Goal: Find contact information: Find contact information

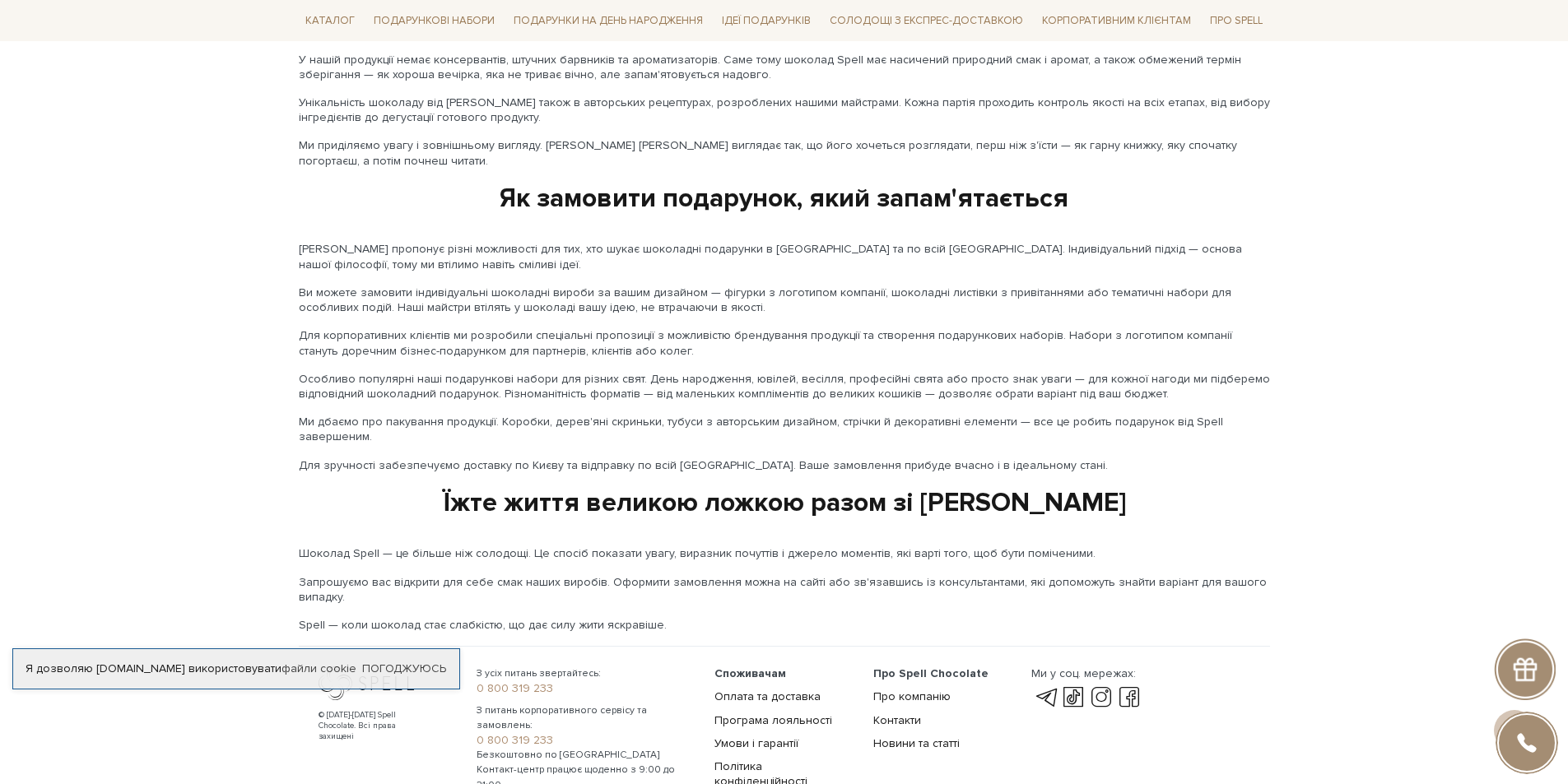
scroll to position [2575, 0]
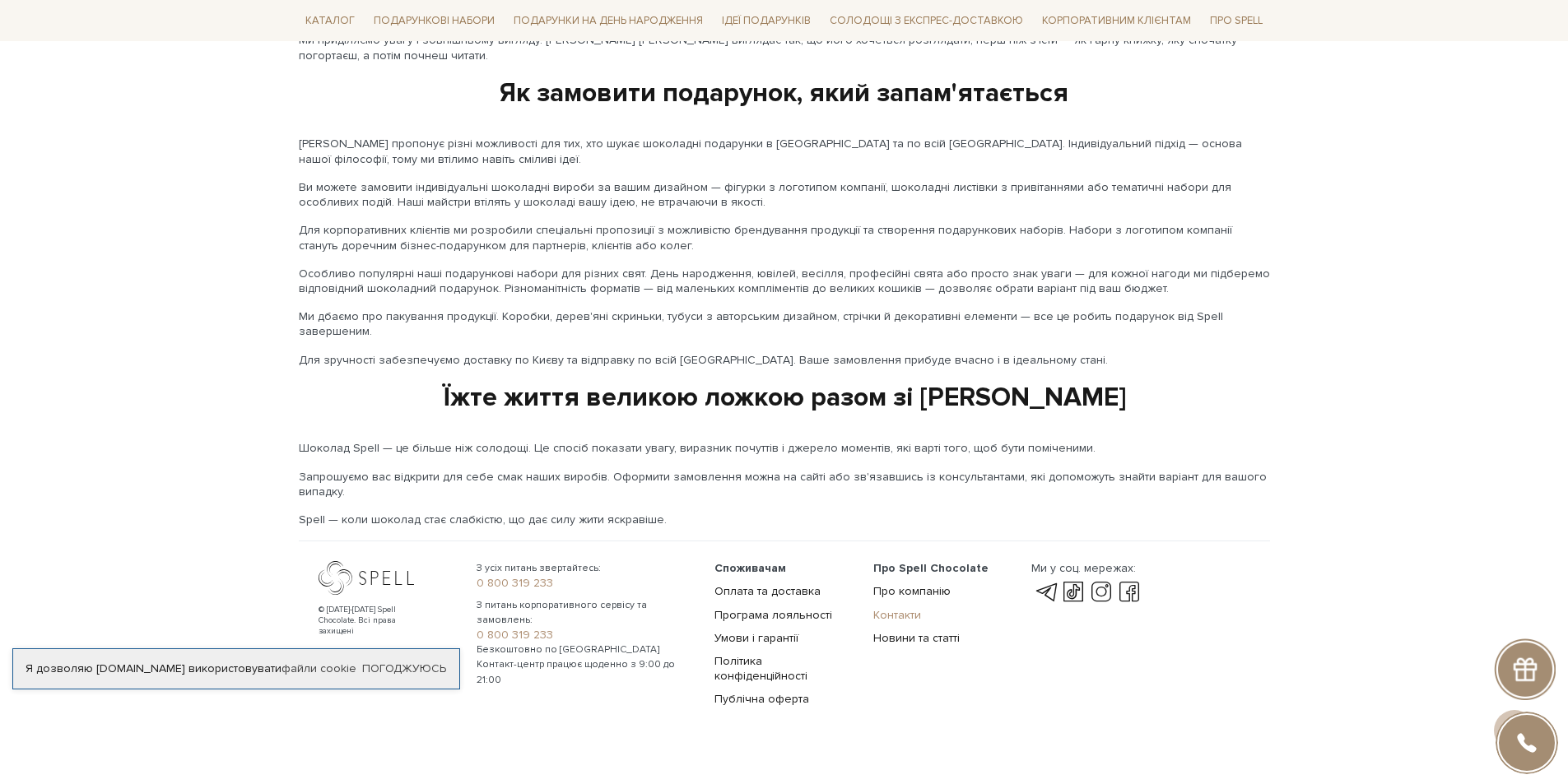
click at [903, 609] on link "Контакти" at bounding box center [897, 615] width 48 height 14
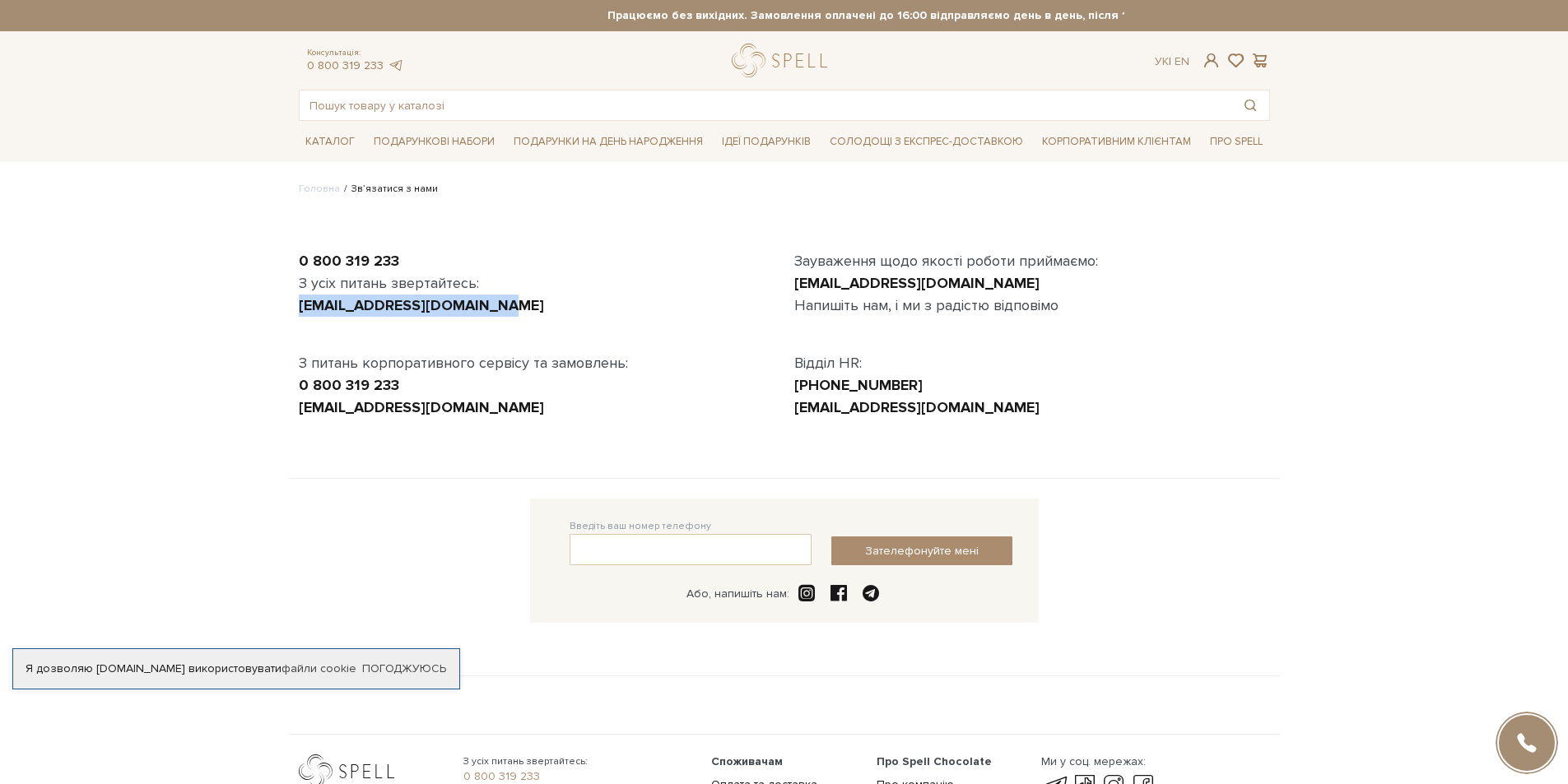
drag, startPoint x: 482, startPoint y: 308, endPoint x: 294, endPoint y: 312, distance: 188.0
click at [294, 312] on div "0 800 319 233 З усіх питань звертайтесь: [EMAIL_ADDRESS][DOMAIN_NAME] З питань …" at bounding box center [537, 335] width 496 height 169
copy link "office@spellchocolate.com"
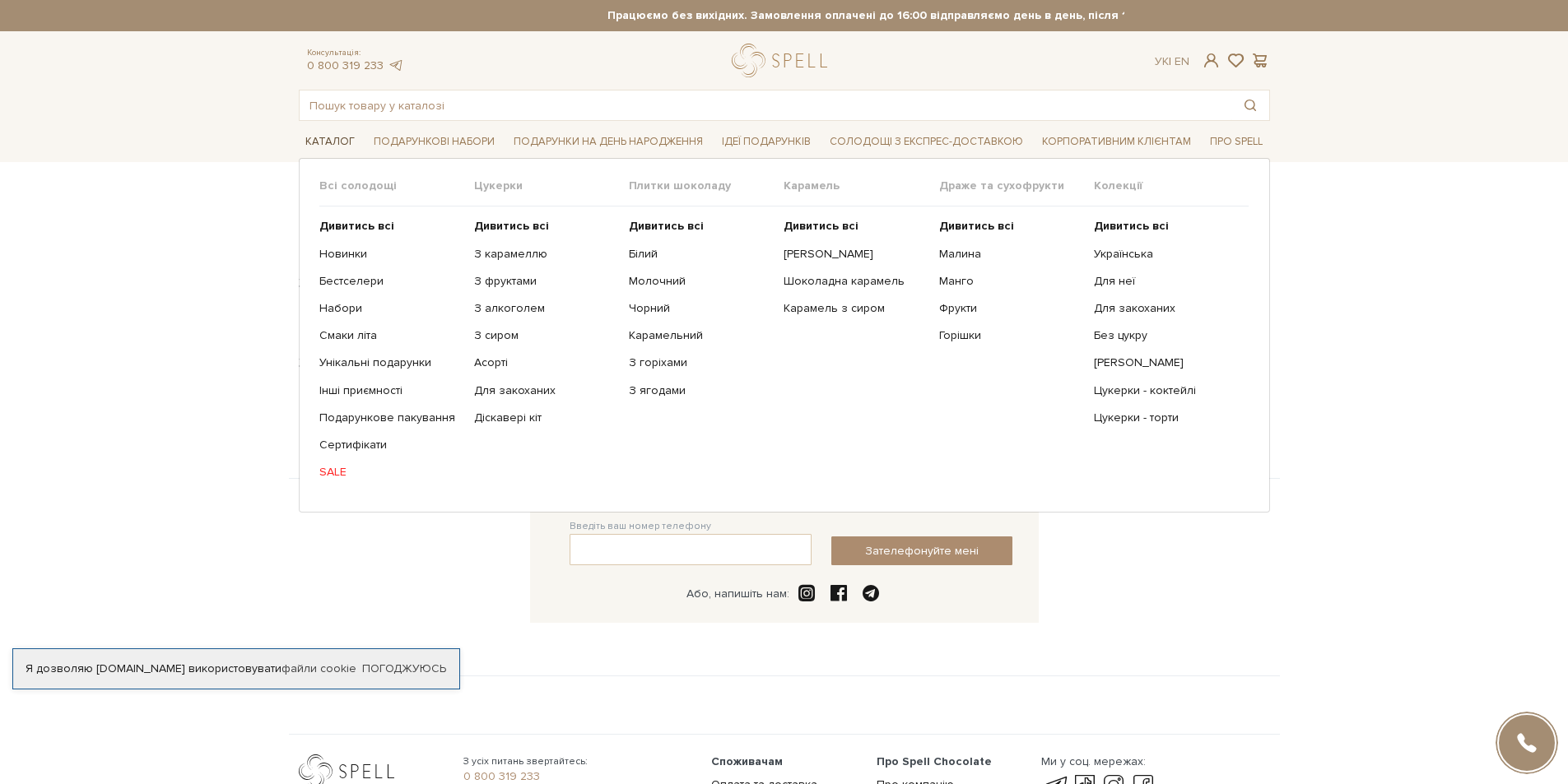
click at [347, 144] on span "Каталог" at bounding box center [330, 142] width 62 height 25
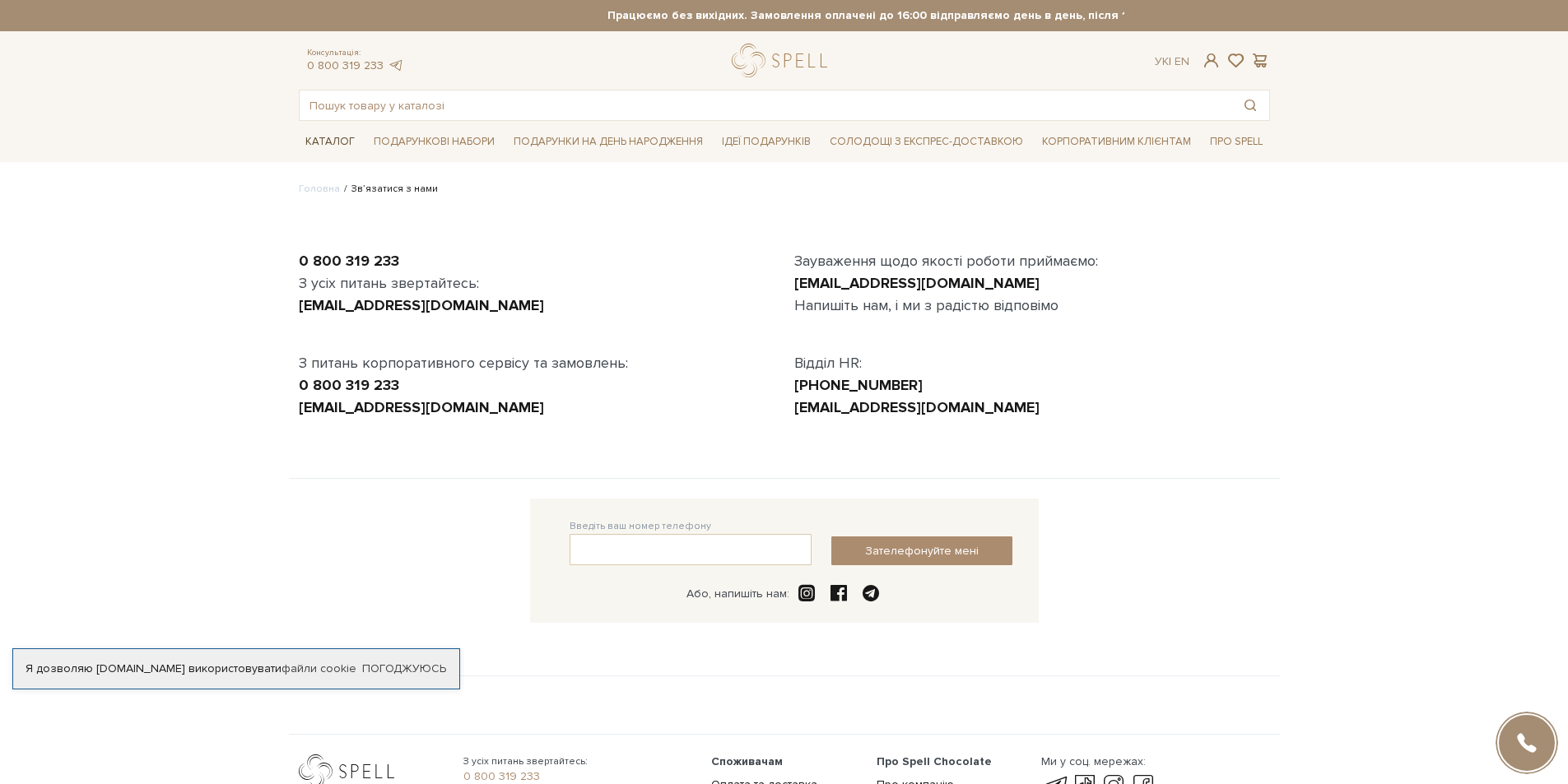
click at [318, 148] on span "Каталог" at bounding box center [330, 142] width 62 height 25
click at [953, 142] on link "Солодощі з експрес-доставкою" at bounding box center [926, 141] width 207 height 28
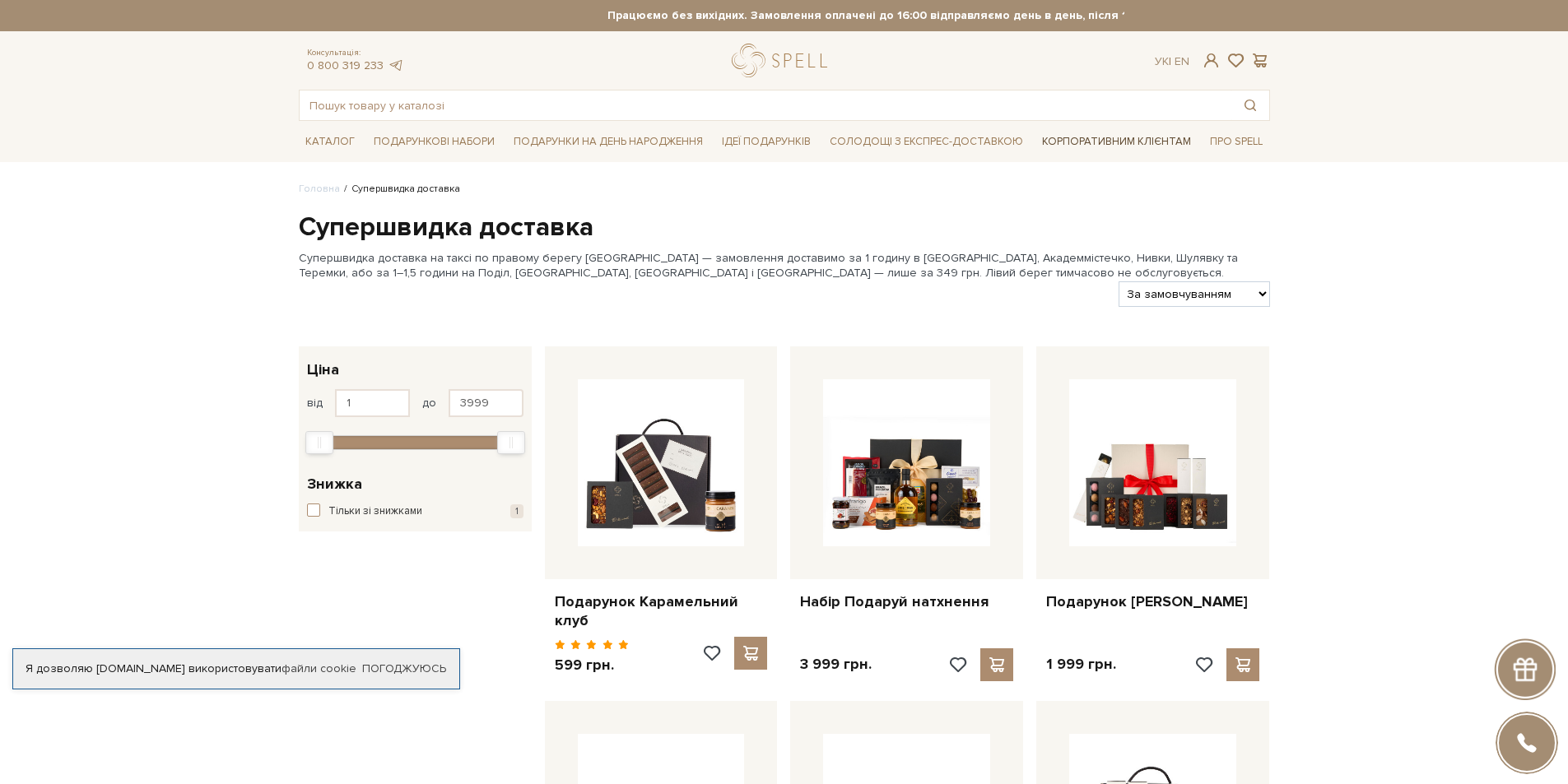
click at [1170, 141] on link "Корпоративним клієнтам" at bounding box center [1116, 141] width 162 height 28
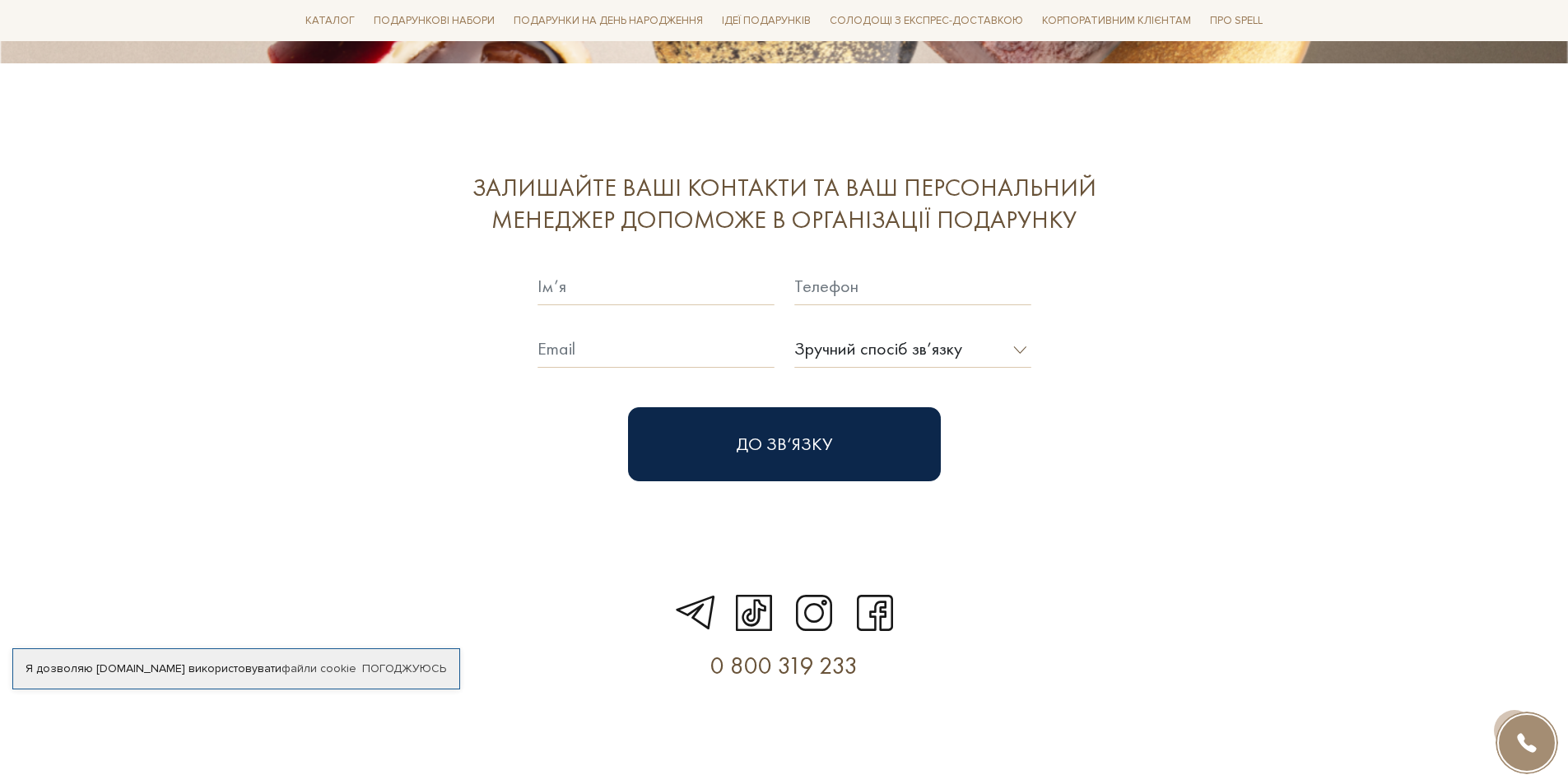
scroll to position [4750, 0]
